Goal: Task Accomplishment & Management: Manage account settings

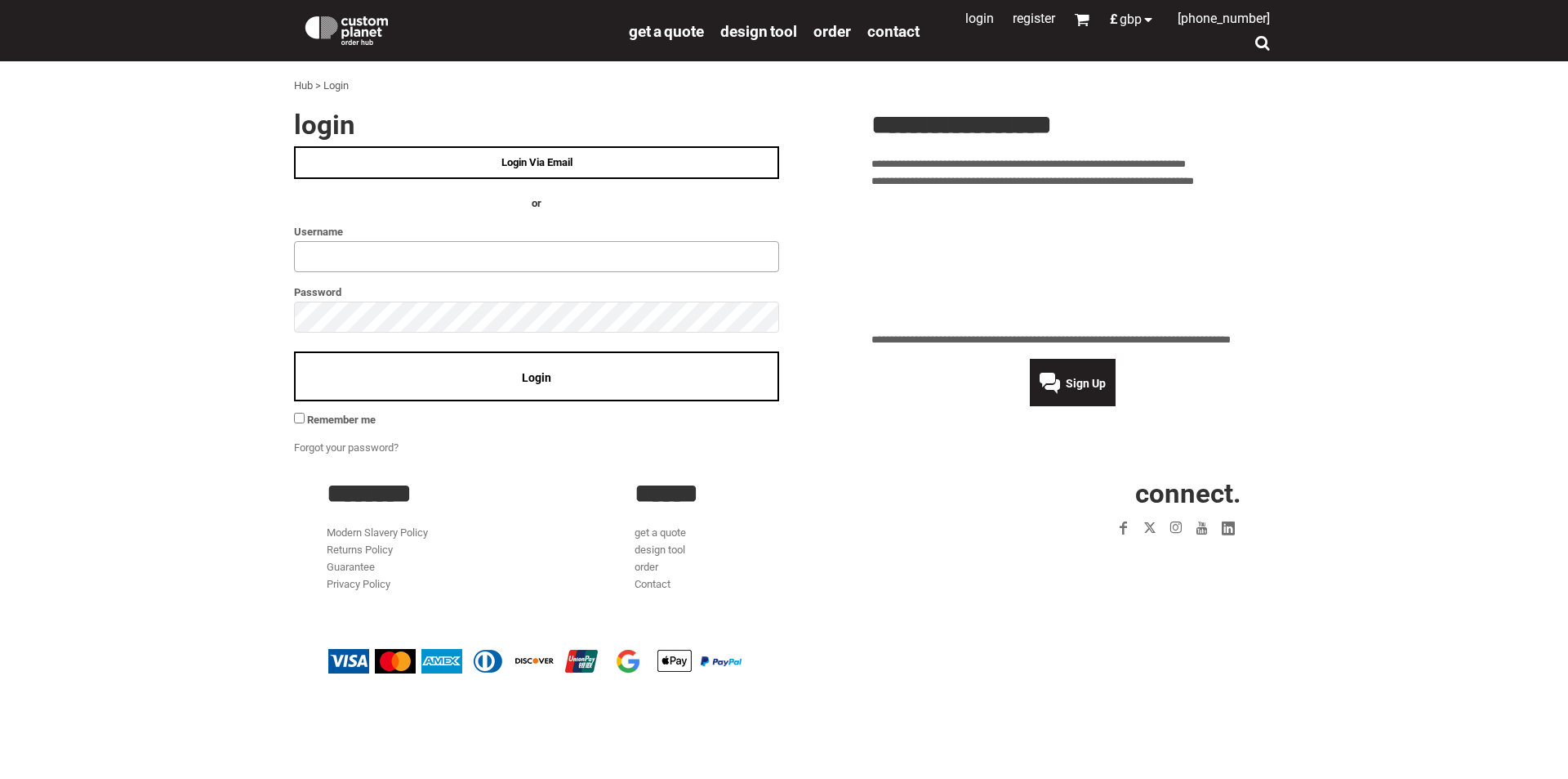
click at [493, 268] on input "text" at bounding box center [536, 257] width 485 height 31
type input "**********"
click input "**" at bounding box center [0, 0] width 0 height 0
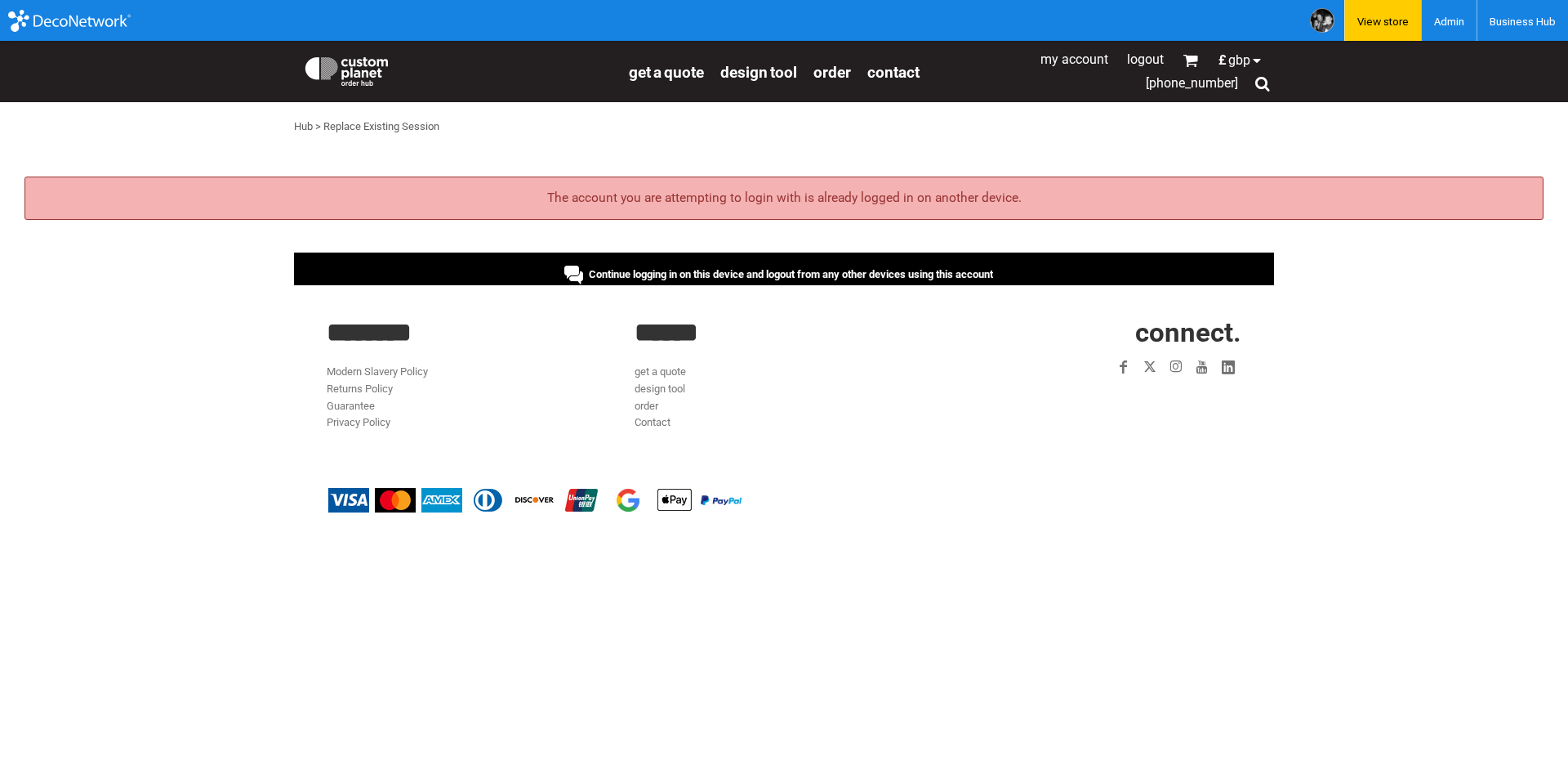
click at [500, 266] on div "Continue logging in on this device and logout from any other devices using this…" at bounding box center [784, 268] width 981 height 32
